Goal: Task Accomplishment & Management: Manage account settings

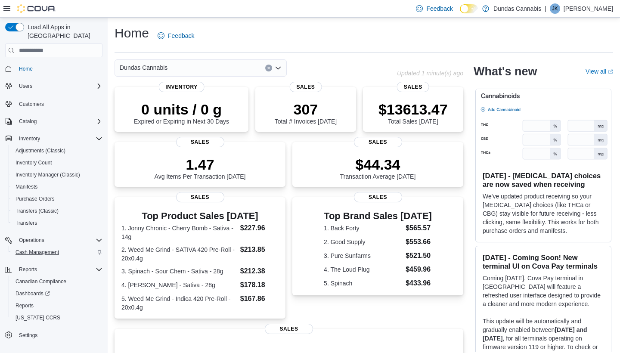
click at [40, 249] on span "Cash Management" at bounding box center [37, 252] width 43 height 7
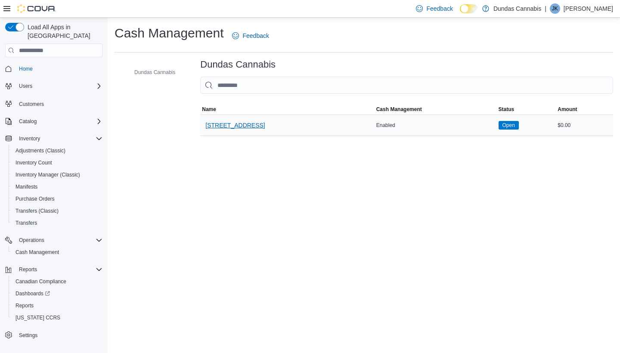
click at [245, 123] on span "[STREET_ADDRESS]" at bounding box center [234, 125] width 59 height 9
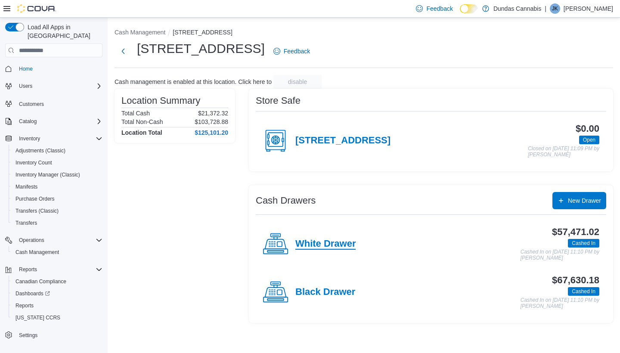
click at [348, 240] on h4 "White Drawer" at bounding box center [325, 244] width 60 height 11
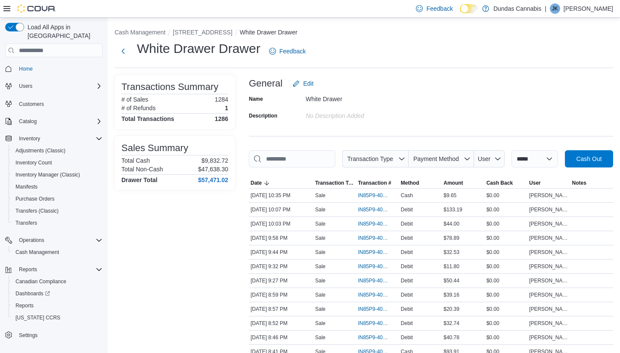
click at [576, 163] on span "Cash Out" at bounding box center [588, 158] width 25 height 9
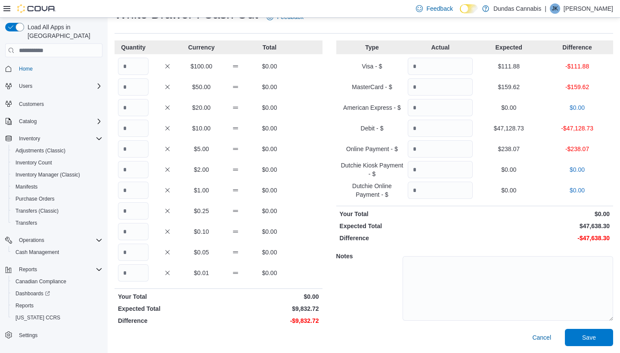
scroll to position [34, 0]
click at [132, 68] on input "Quantity" at bounding box center [133, 66] width 31 height 17
type input "**"
click at [133, 127] on input "Quantity" at bounding box center [133, 128] width 31 height 17
type input "*"
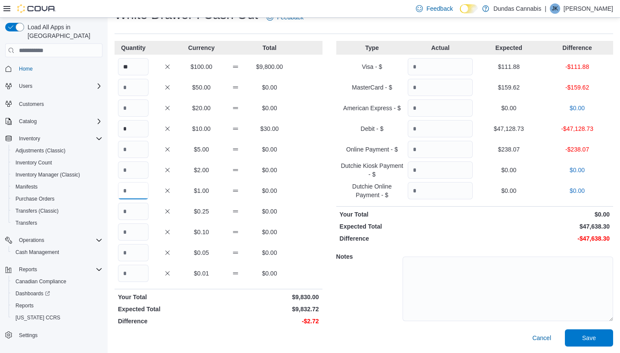
click at [133, 197] on input "Quantity" at bounding box center [133, 190] width 31 height 17
type input "*"
click at [134, 231] on input "Quantity" at bounding box center [133, 232] width 31 height 17
type input "*"
click at [129, 273] on input "Quantity" at bounding box center [133, 273] width 31 height 17
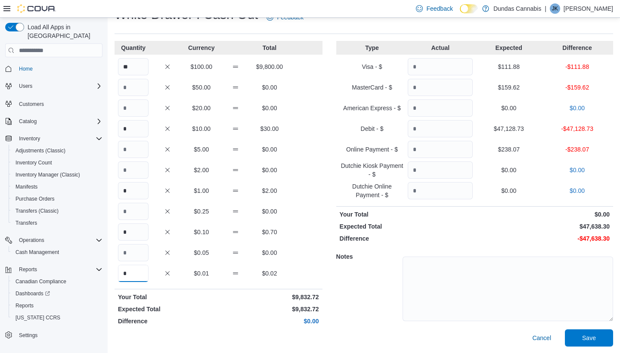
type input "*"
click at [443, 64] on input "Quantity" at bounding box center [440, 66] width 65 height 17
type input "******"
type input "********"
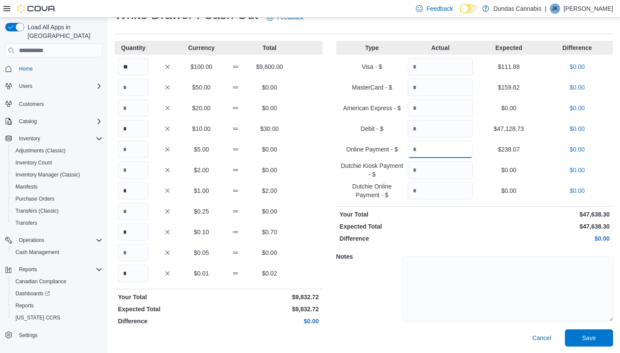
type input "******"
click at [500, 275] on textarea at bounding box center [508, 289] width 211 height 65
click at [592, 336] on span "Save" at bounding box center [589, 337] width 14 height 9
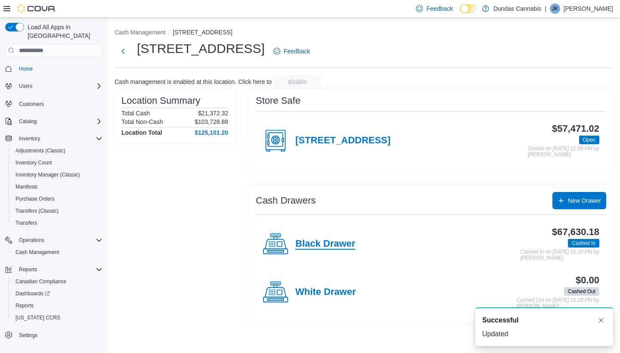
click at [332, 241] on h4 "Black Drawer" at bounding box center [325, 244] width 60 height 11
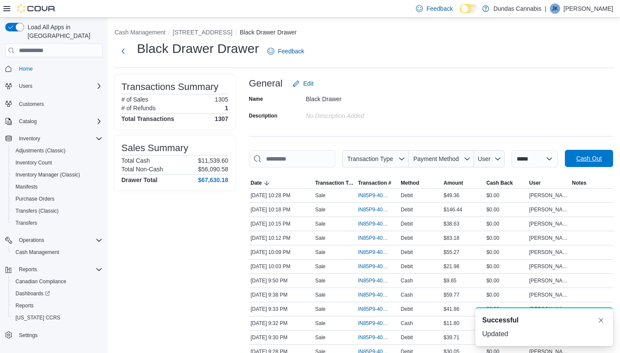
click at [576, 163] on span "Cash Out" at bounding box center [588, 158] width 25 height 9
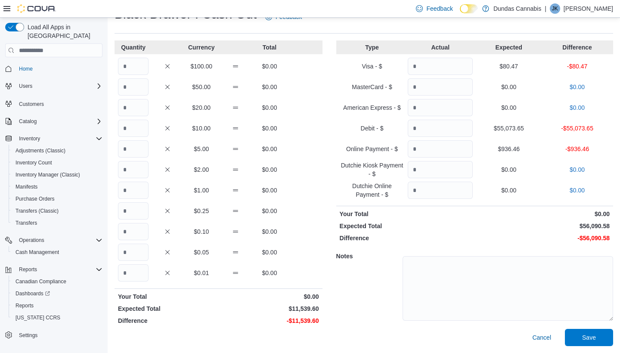
scroll to position [34, 0]
click at [139, 61] on input "Quantity" at bounding box center [133, 66] width 31 height 17
click at [130, 130] on input "Quantity" at bounding box center [133, 128] width 31 height 17
click at [135, 70] on input "**" at bounding box center [133, 66] width 31 height 17
type input "***"
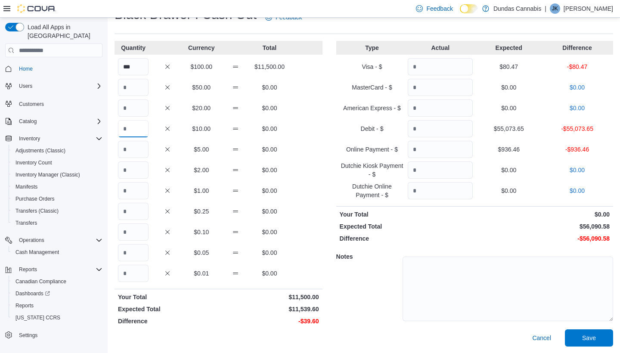
click at [134, 128] on input "Quantity" at bounding box center [133, 128] width 31 height 17
type input "*"
click at [132, 192] on input "Quantity" at bounding box center [133, 190] width 31 height 17
type input "*"
click at [131, 236] on input "Quantity" at bounding box center [133, 232] width 31 height 17
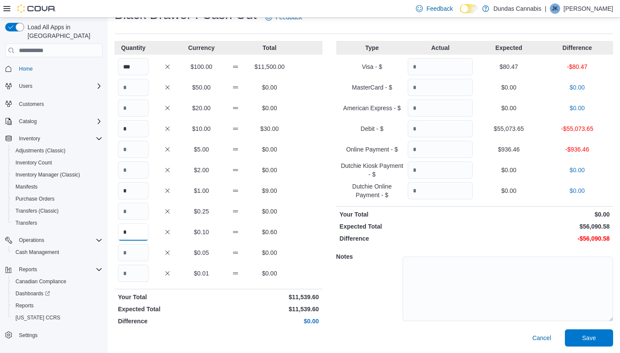
type input "*"
click at [438, 63] on input "Quantity" at bounding box center [440, 66] width 65 height 17
type input "*****"
type input "********"
type input "******"
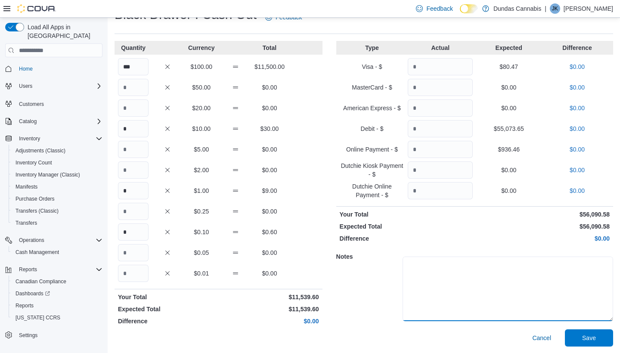
click at [457, 281] on textarea at bounding box center [508, 289] width 211 height 65
click at [587, 335] on span "Save" at bounding box center [589, 337] width 14 height 9
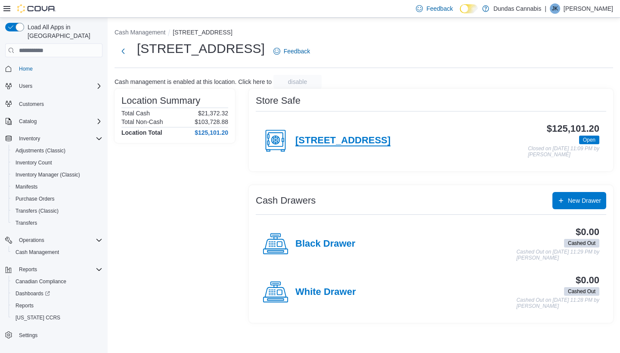
click at [348, 138] on h4 "[STREET_ADDRESS]" at bounding box center [342, 140] width 95 height 11
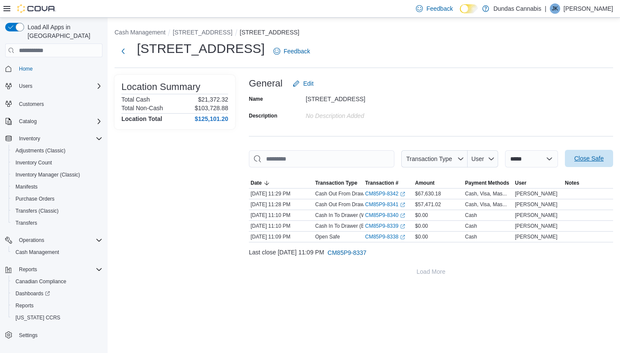
click at [583, 157] on span "Close Safe" at bounding box center [588, 158] width 29 height 9
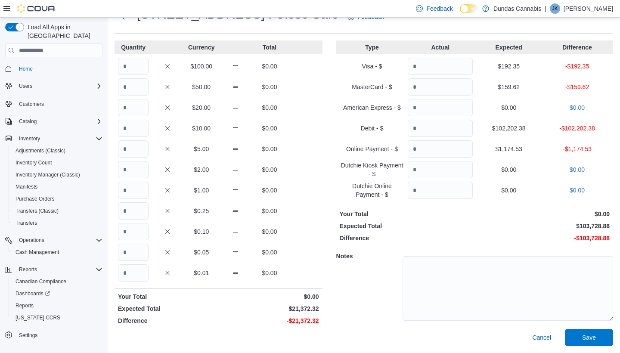
scroll to position [34, 0]
click at [132, 61] on input "Quantity" at bounding box center [133, 66] width 31 height 17
type input "***"
type input "*"
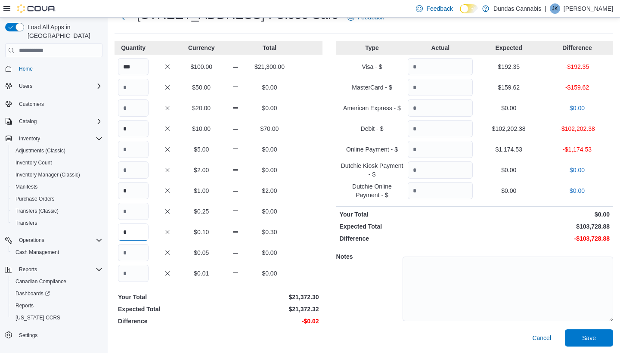
type input "*"
type input "******"
type input "*********"
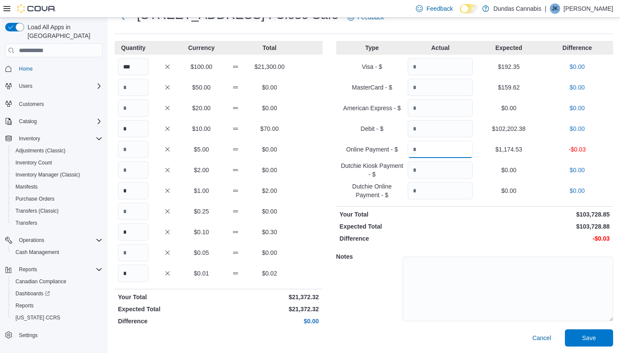
type input "*******"
click at [591, 335] on span "Save" at bounding box center [589, 337] width 14 height 9
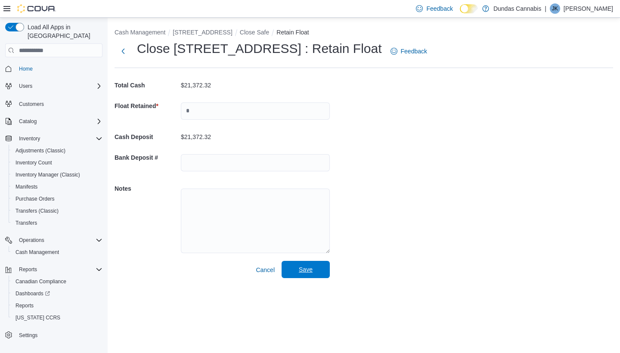
click at [313, 266] on span "Save" at bounding box center [306, 269] width 38 height 17
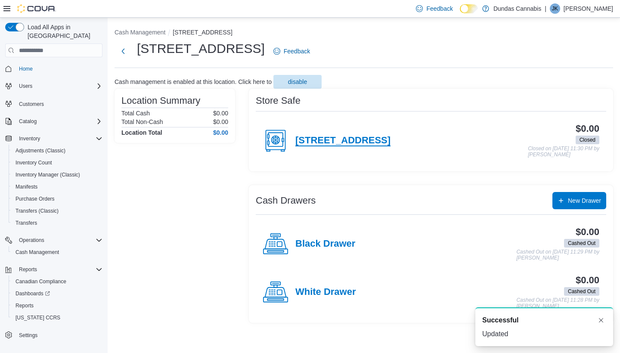
click at [367, 137] on h4 "[STREET_ADDRESS]" at bounding box center [342, 140] width 95 height 11
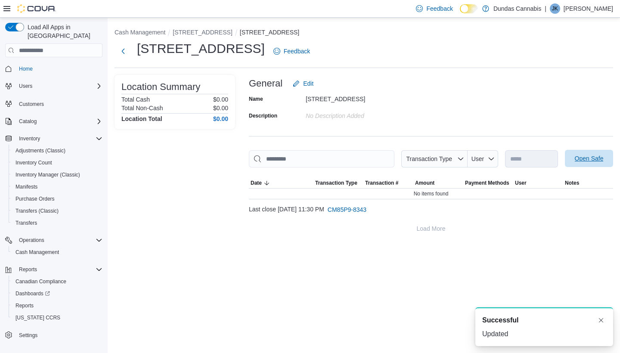
click at [592, 157] on span "Open Safe" at bounding box center [589, 158] width 29 height 9
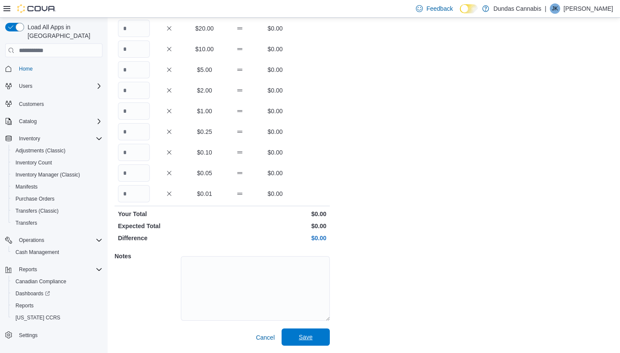
scroll to position [113, 0]
click at [309, 334] on span "Save" at bounding box center [306, 337] width 14 height 9
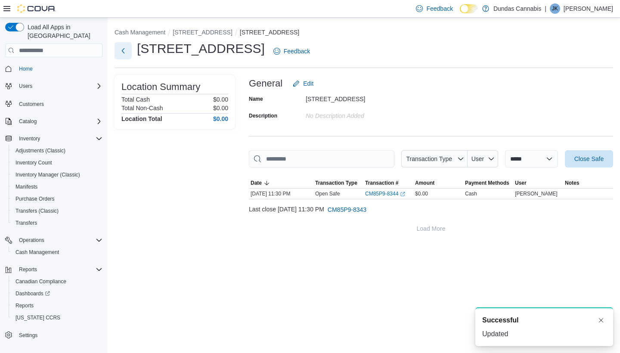
click at [124, 50] on button "Next" at bounding box center [123, 50] width 17 height 17
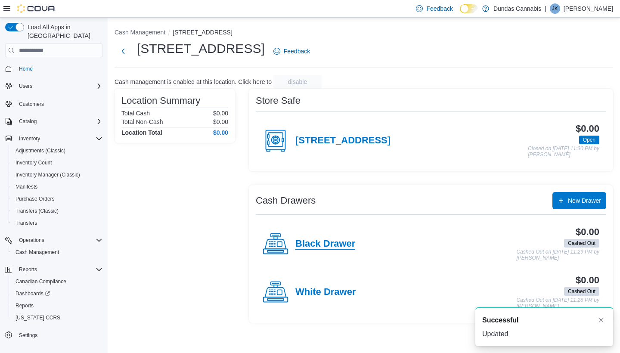
click at [336, 243] on h4 "Black Drawer" at bounding box center [325, 244] width 60 height 11
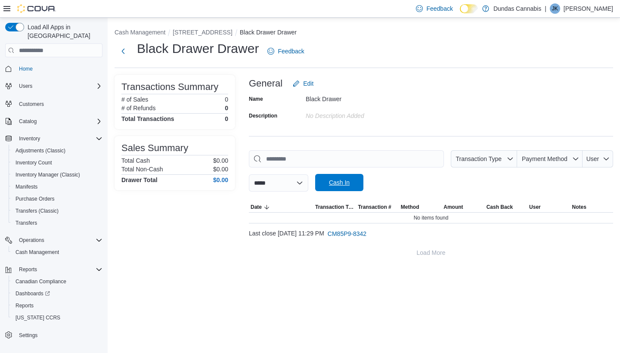
click at [350, 182] on span "Cash In" at bounding box center [339, 182] width 21 height 9
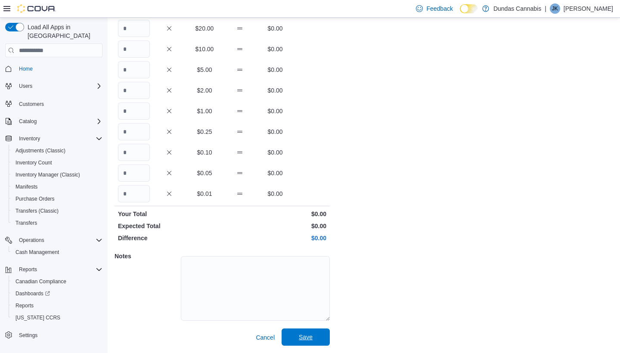
scroll to position [113, 0]
click at [307, 332] on span "Save" at bounding box center [306, 337] width 38 height 17
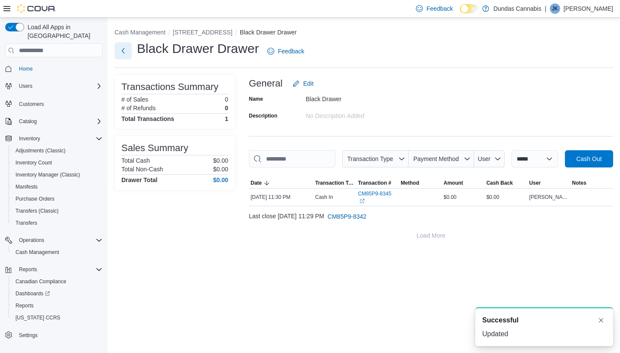
click at [123, 50] on button "Next" at bounding box center [123, 50] width 17 height 17
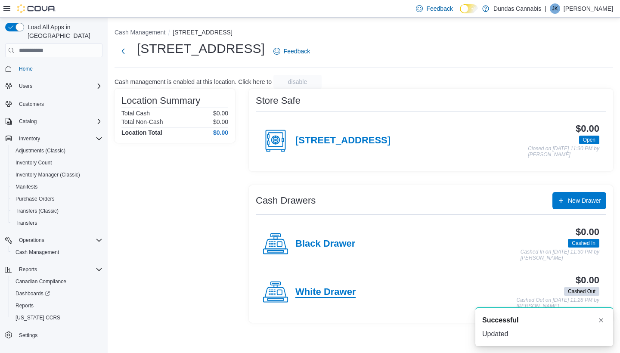
click at [343, 288] on h4 "White Drawer" at bounding box center [325, 292] width 60 height 11
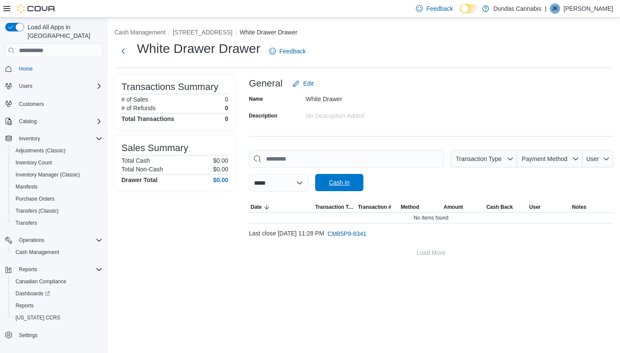
click at [350, 180] on span "Cash In" at bounding box center [339, 182] width 21 height 9
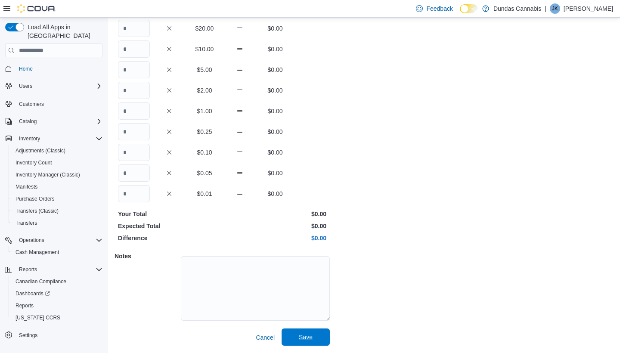
scroll to position [113, 0]
click at [308, 336] on span "Save" at bounding box center [306, 337] width 14 height 9
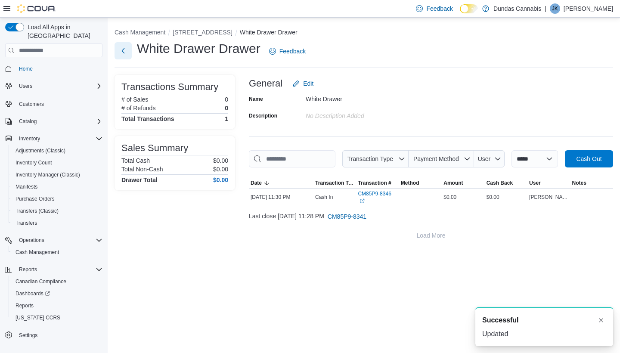
click at [126, 49] on button "Next" at bounding box center [123, 50] width 17 height 17
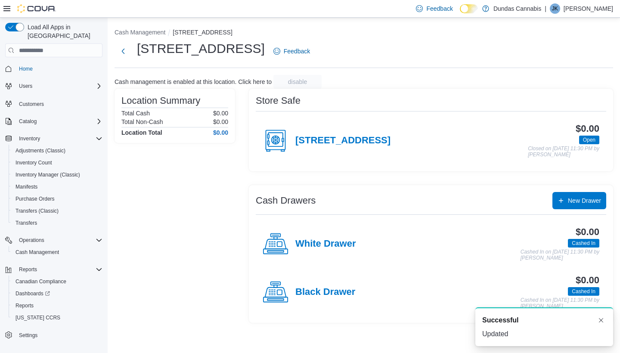
click at [191, 248] on div "Location Summary Total Cash $0.00 Total Non-Cash $0.00 Location Total $0.00" at bounding box center [175, 206] width 121 height 234
